Goal: Information Seeking & Learning: Learn about a topic

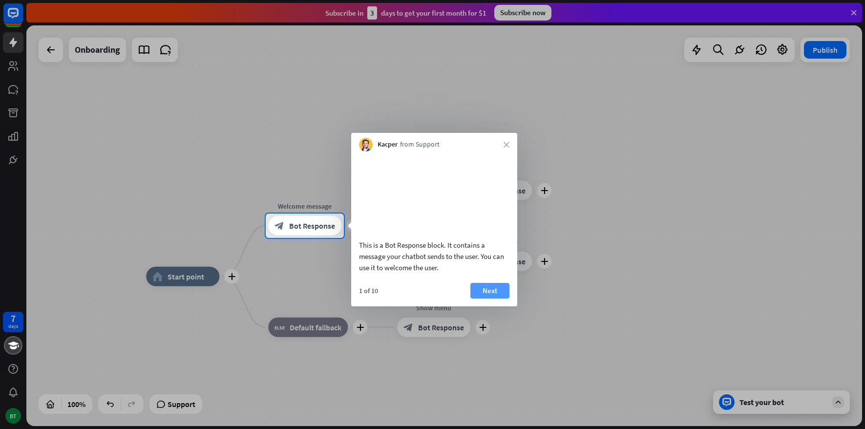
click at [489, 299] on button "Next" at bounding box center [490, 291] width 39 height 16
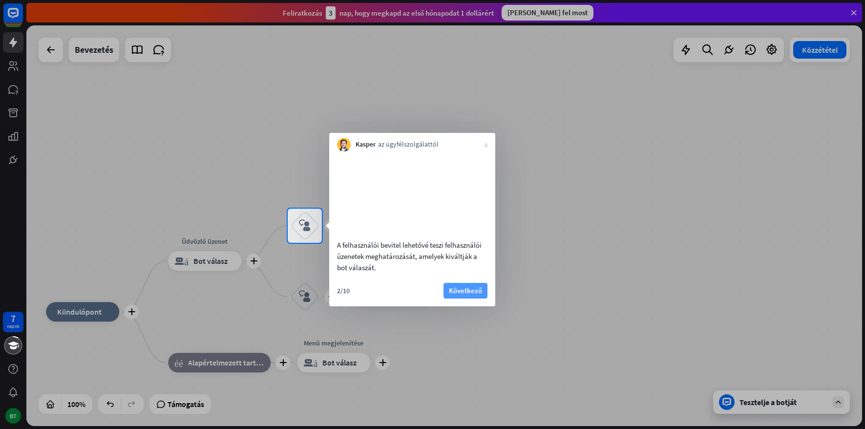
click at [476, 295] on font "Következő" at bounding box center [465, 290] width 33 height 9
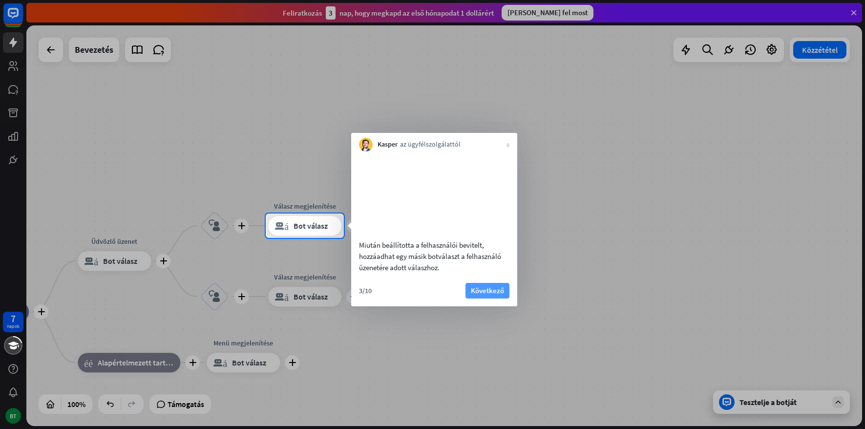
click at [484, 295] on font "Következő" at bounding box center [487, 290] width 33 height 9
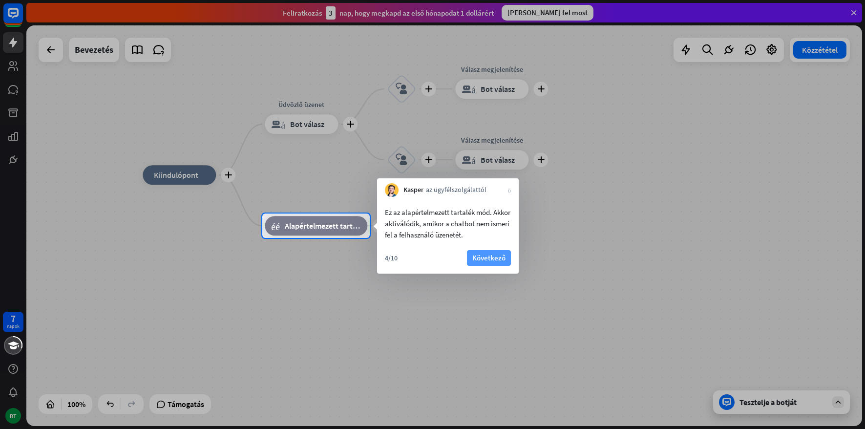
click at [491, 259] on font "Következő" at bounding box center [488, 257] width 33 height 9
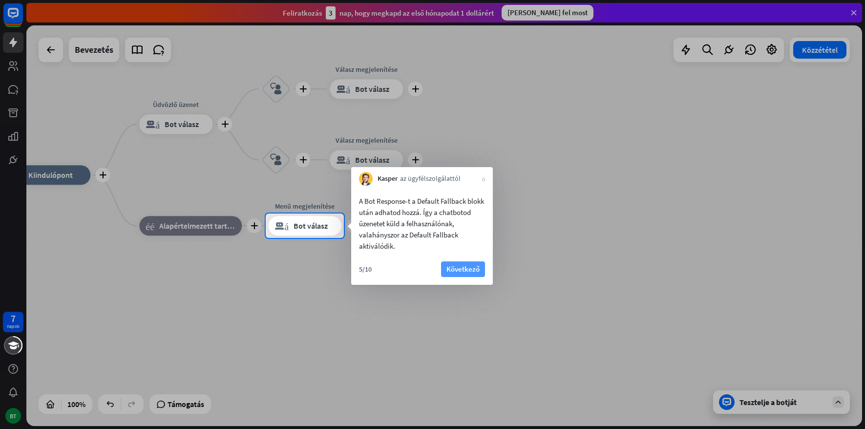
click at [468, 270] on font "Következő" at bounding box center [463, 268] width 33 height 9
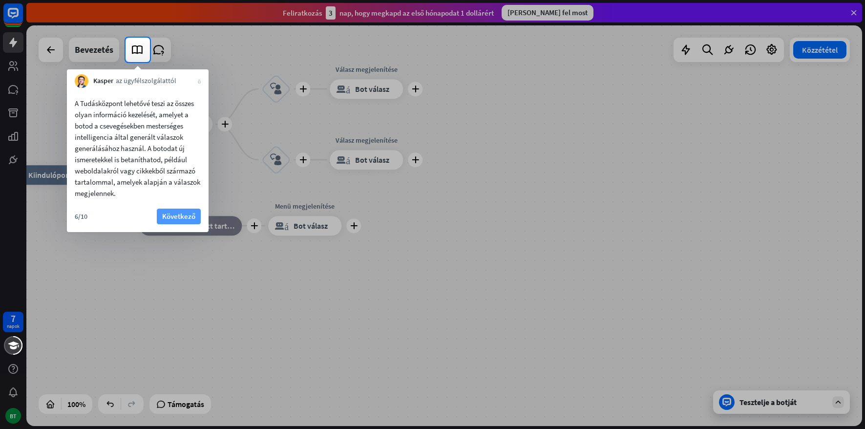
click at [183, 218] on font "Következő" at bounding box center [178, 216] width 33 height 9
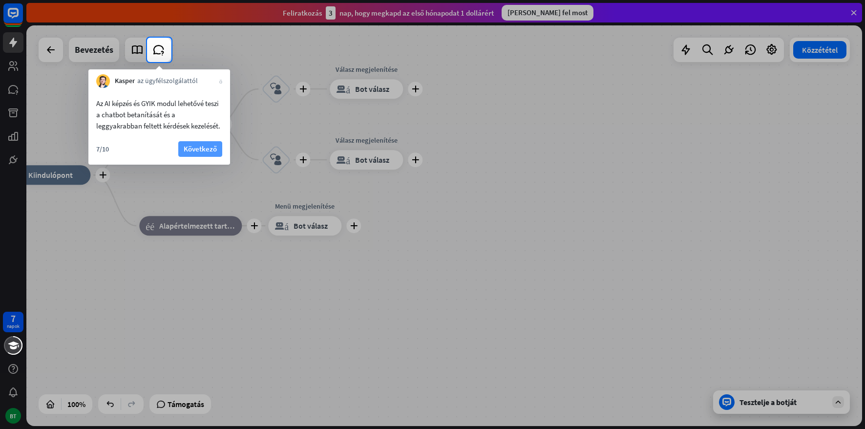
click at [198, 152] on font "Következő" at bounding box center [200, 148] width 33 height 9
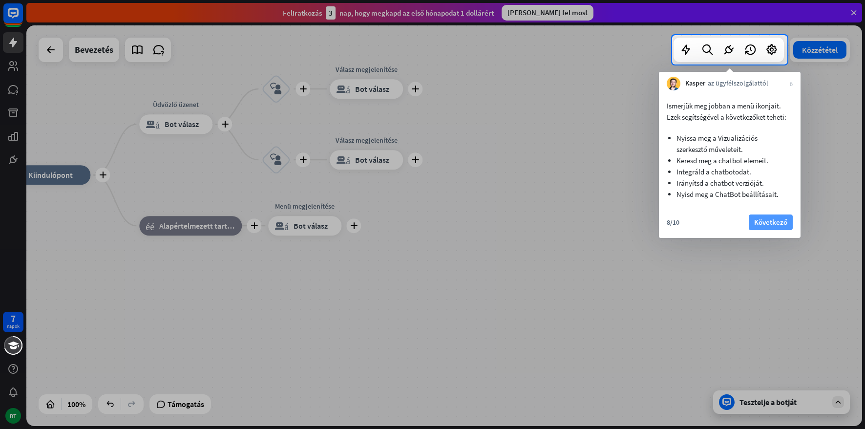
click at [771, 222] on font "Következő" at bounding box center [770, 221] width 33 height 9
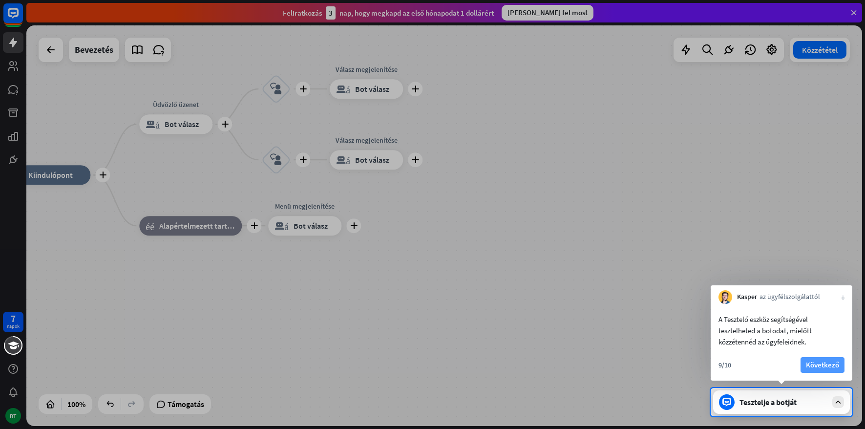
click at [825, 364] on font "Következő" at bounding box center [822, 364] width 33 height 9
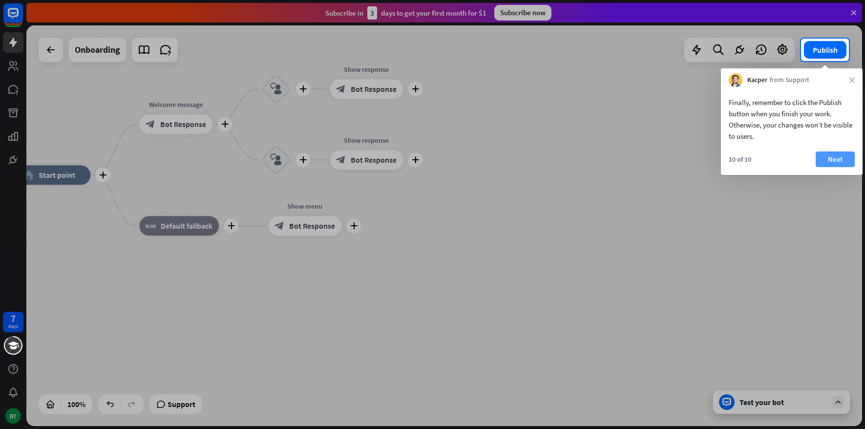
click at [827, 160] on button "Next" at bounding box center [835, 159] width 39 height 16
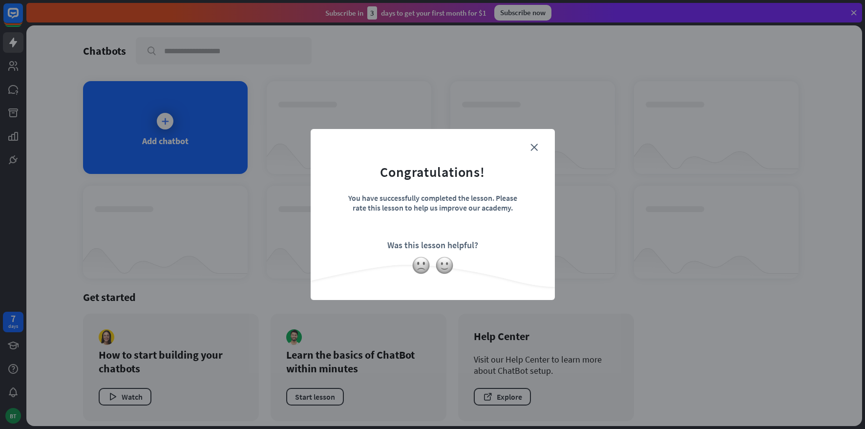
click at [152, 143] on div "close Congratulations! You have successfully completed the lesson. Please rate …" at bounding box center [432, 214] width 865 height 429
click at [159, 133] on div "close Congratulations! You have successfully completed the lesson. Please rate …" at bounding box center [432, 214] width 865 height 429
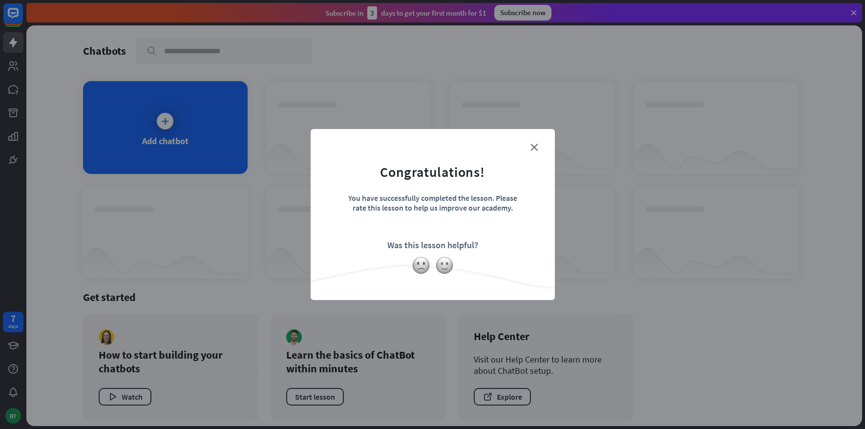
click at [428, 249] on div "Was this lesson helpful?" at bounding box center [432, 244] width 91 height 11
click at [531, 145] on icon "close" at bounding box center [534, 147] width 7 height 7
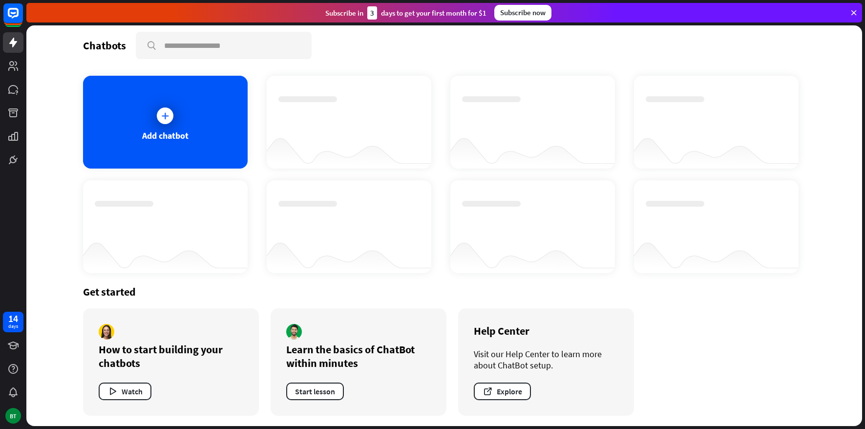
scroll to position [7, 0]
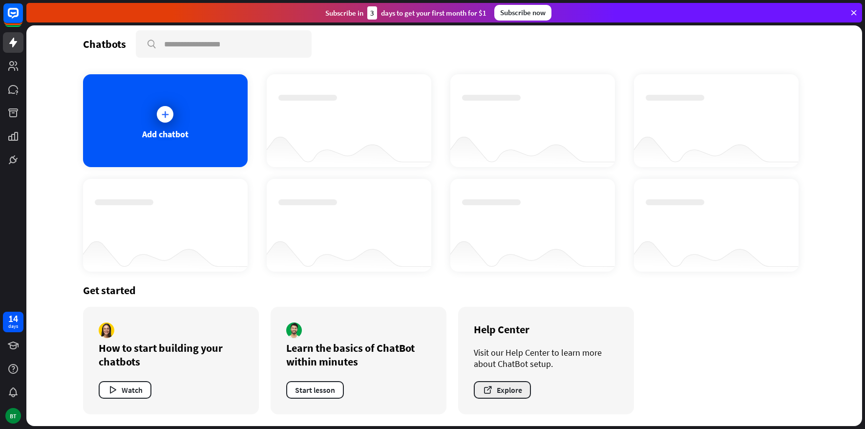
click at [499, 391] on button "Explore" at bounding box center [502, 390] width 57 height 18
